Goal: Information Seeking & Learning: Learn about a topic

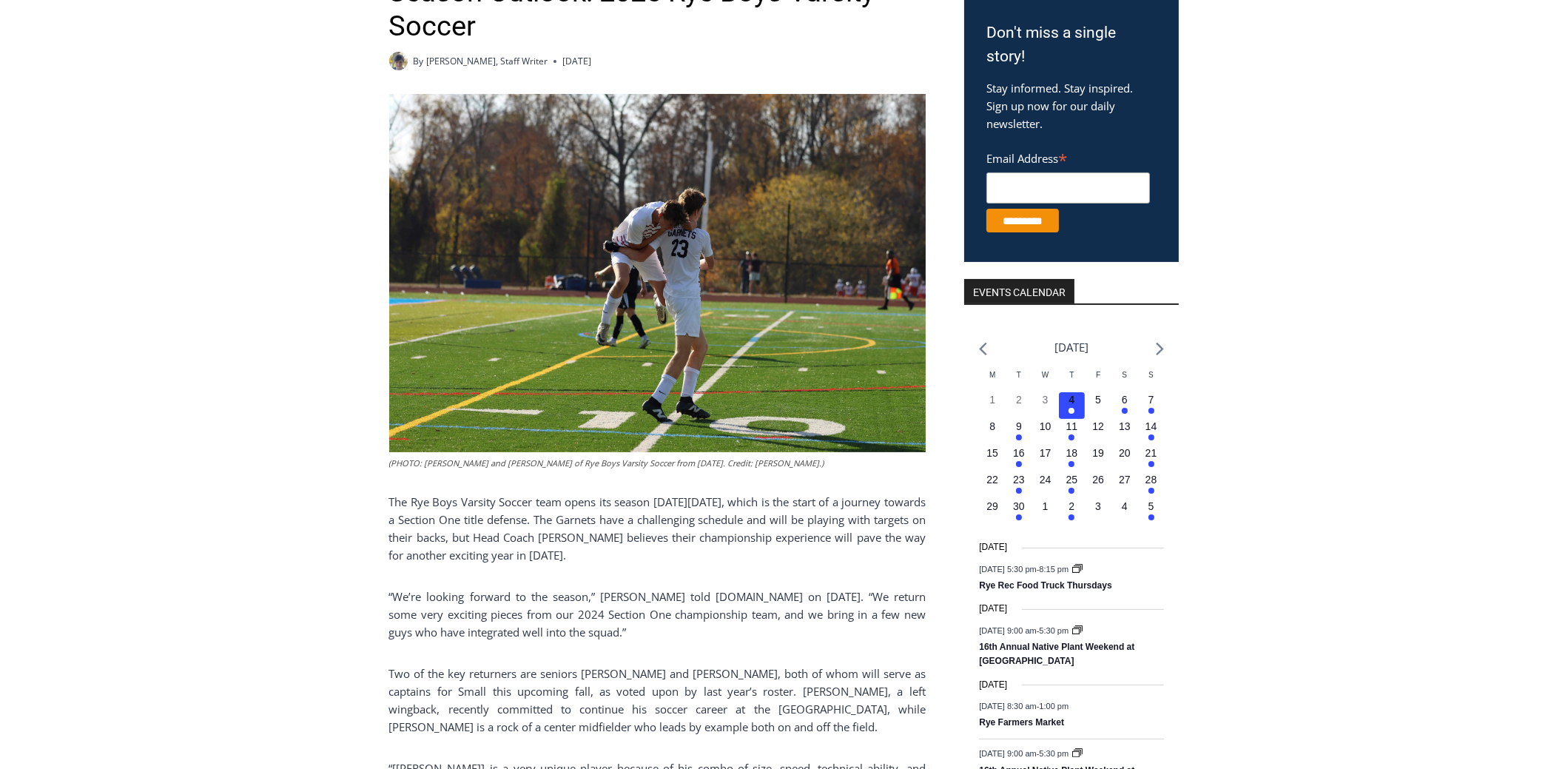
click at [837, 340] on img at bounding box center [657, 273] width 536 height 358
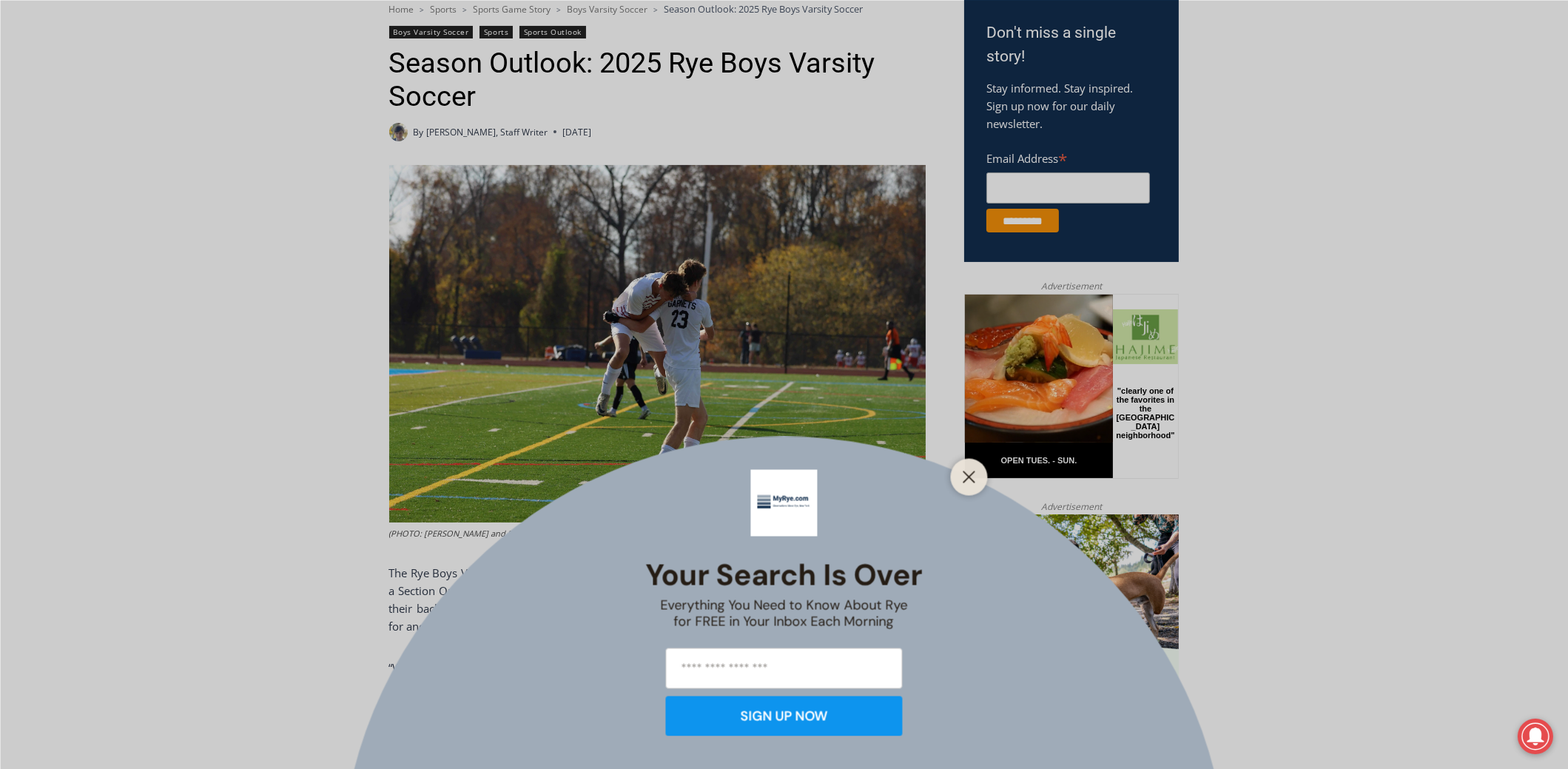
click at [957, 480] on div at bounding box center [970, 477] width 37 height 37
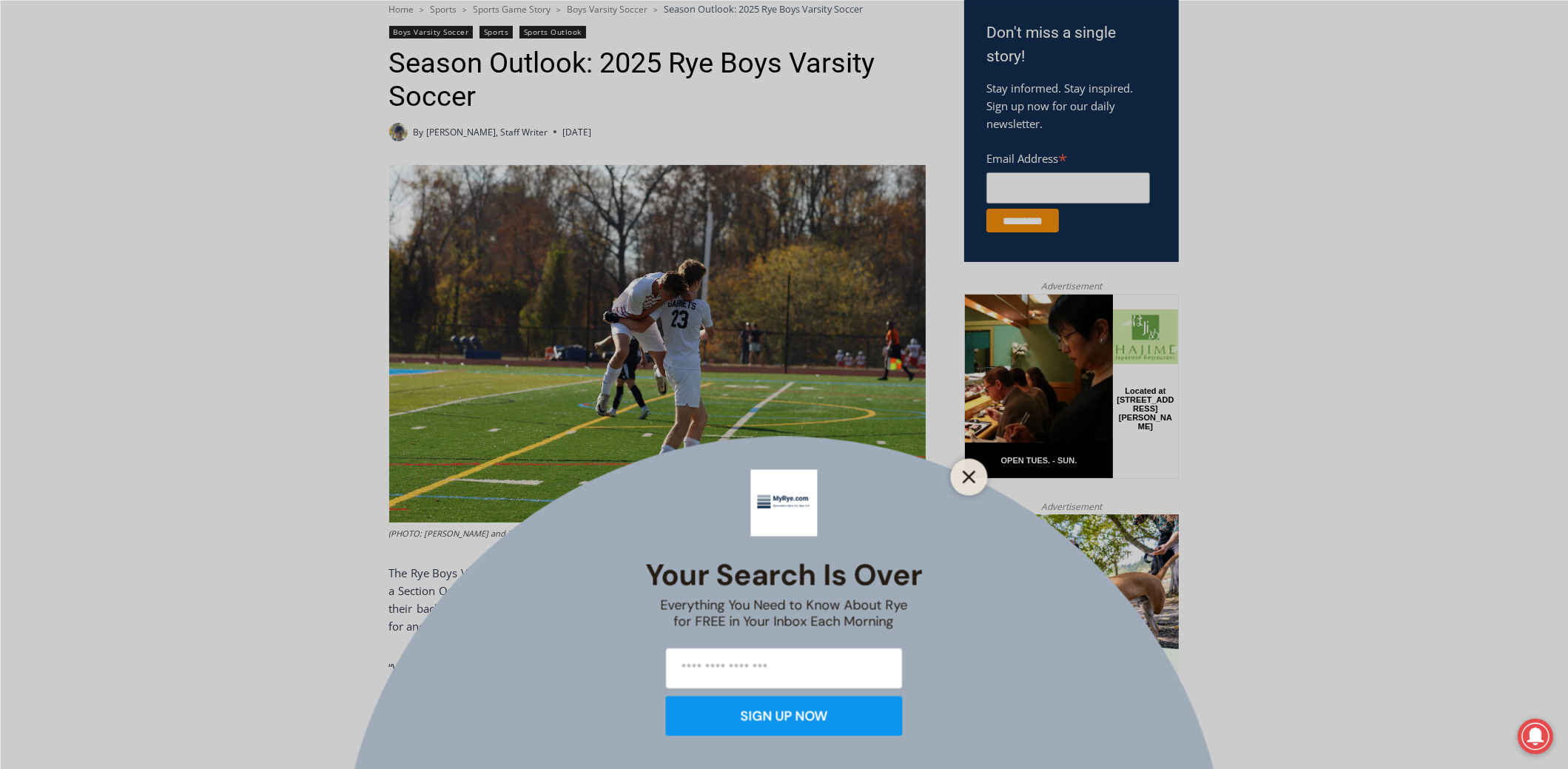
click at [970, 476] on line "Close" at bounding box center [969, 477] width 11 height 11
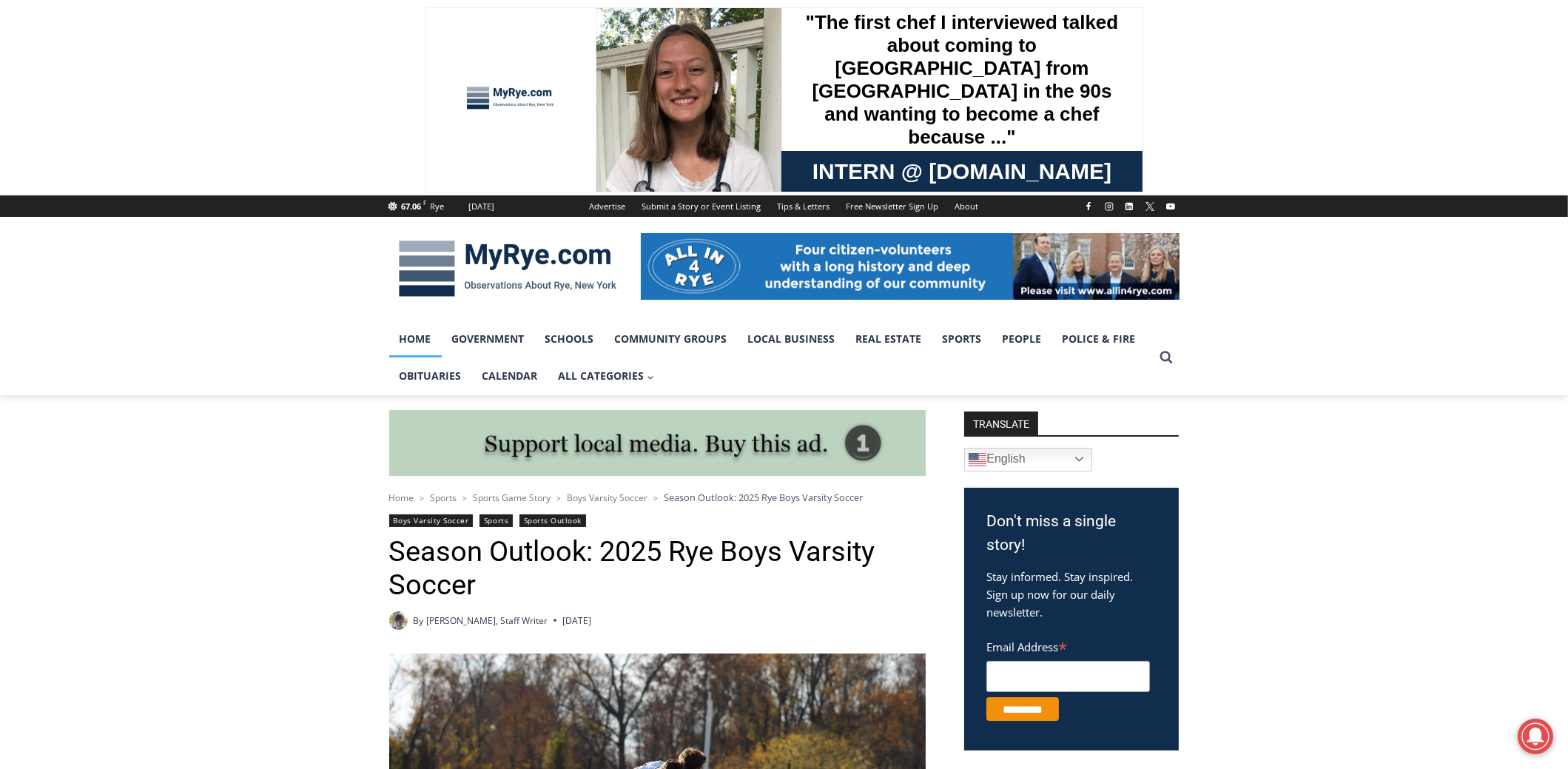
click at [429, 339] on link "Home" at bounding box center [415, 339] width 52 height 37
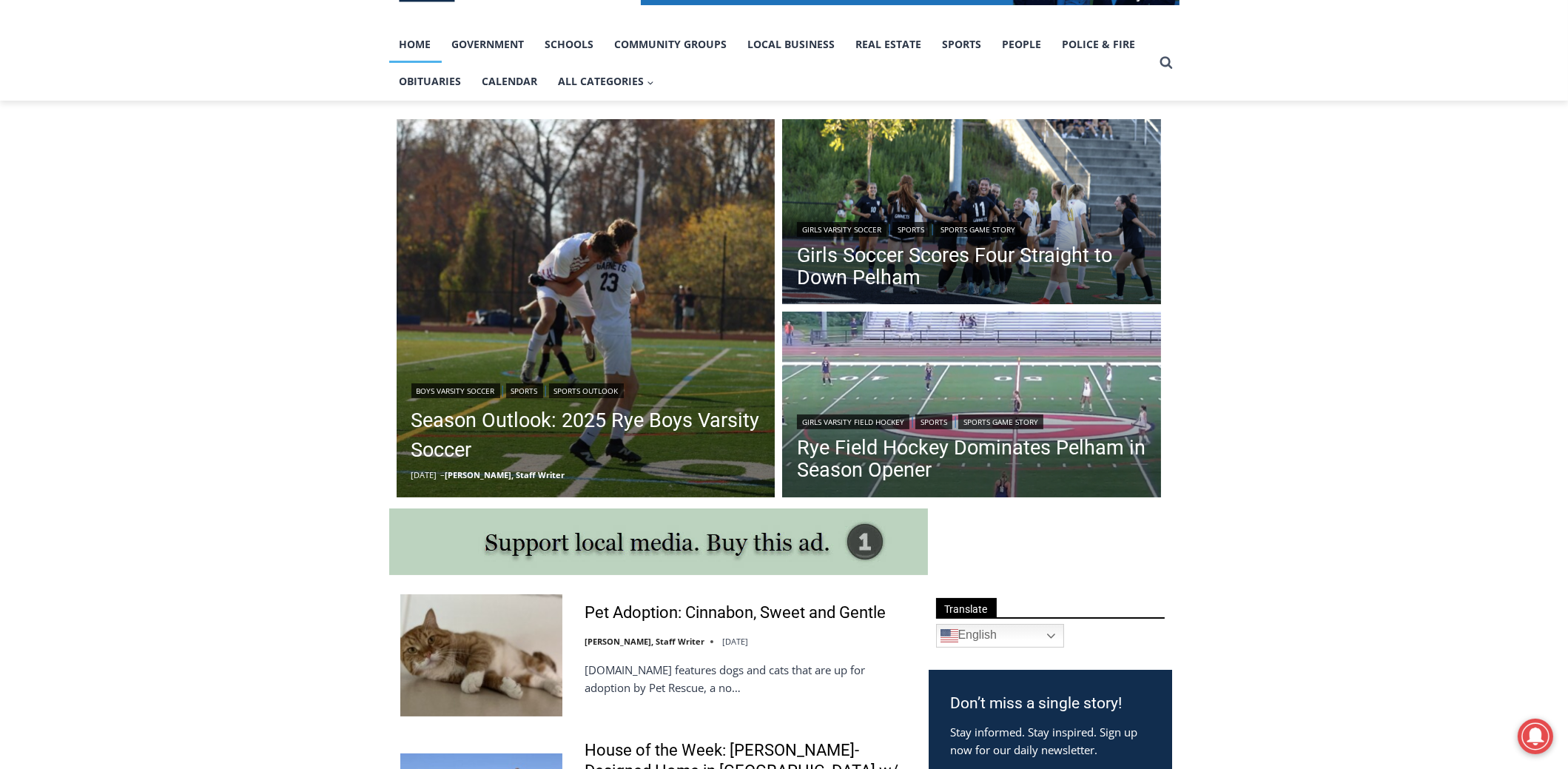
scroll to position [444, 0]
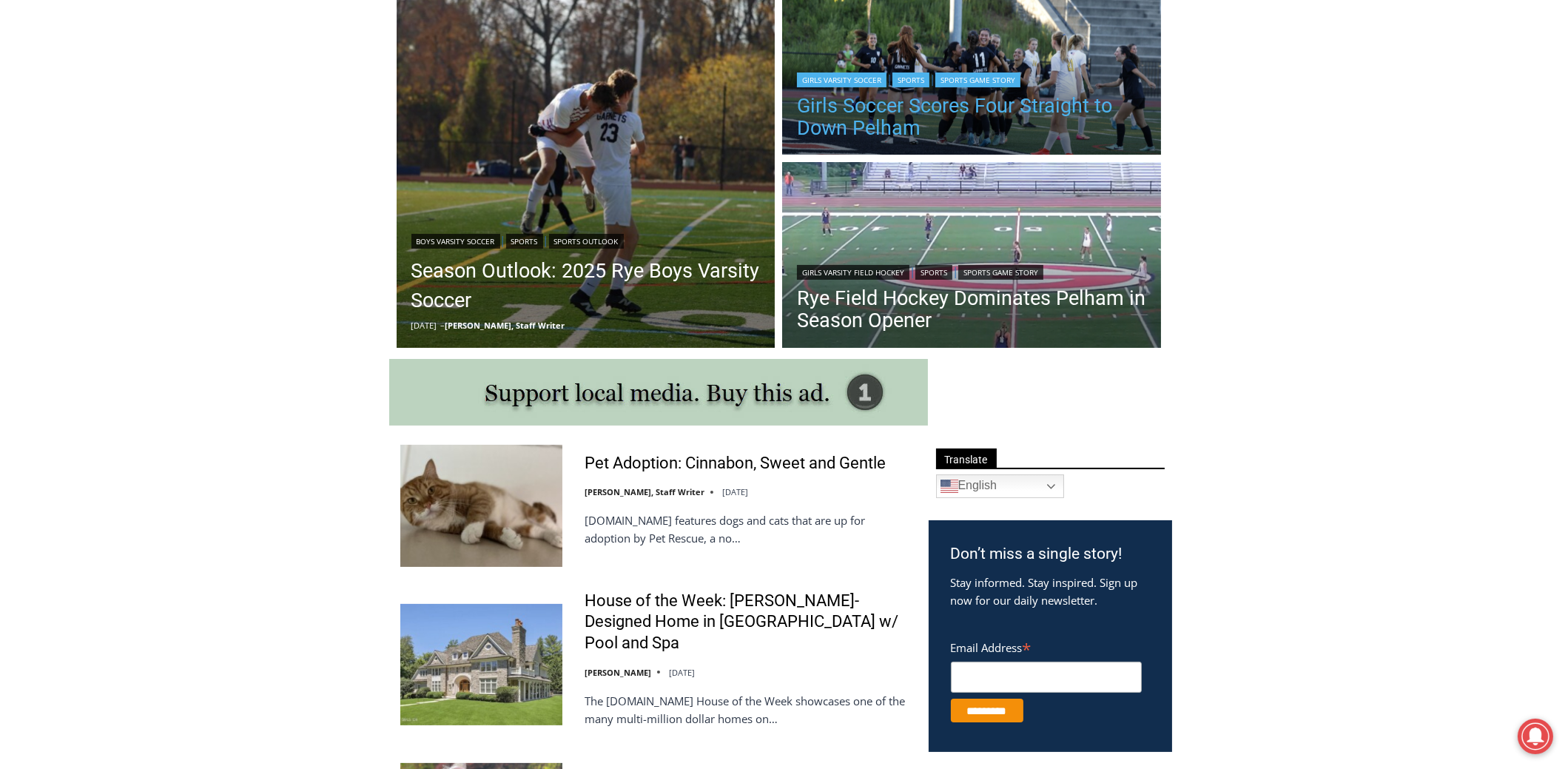
click at [1046, 126] on link "Girls Soccer Scores Four Straight to Down Pelham" at bounding box center [971, 117] width 349 height 44
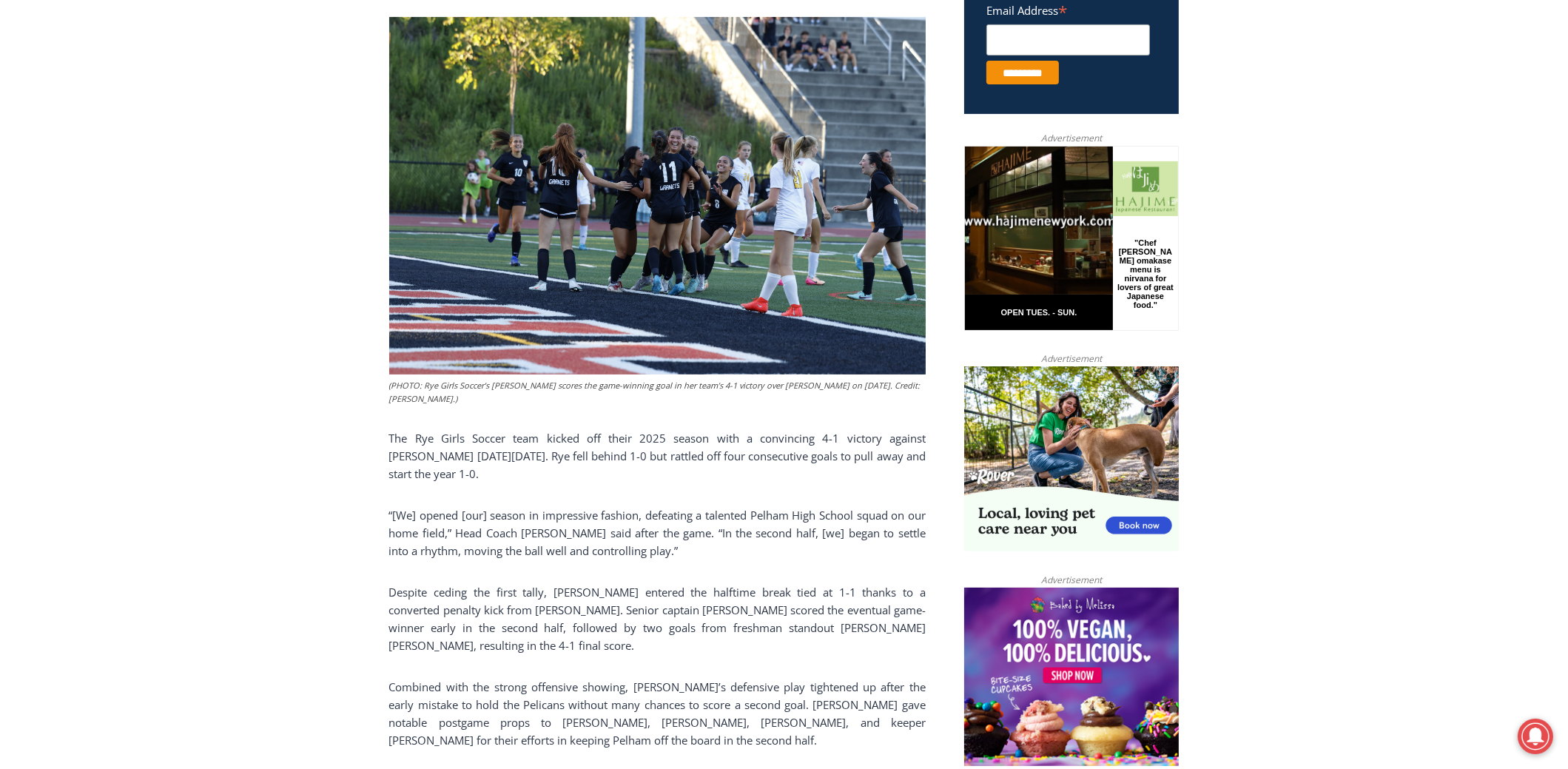
scroll to position [266, 0]
